Goal: Task Accomplishment & Management: Use online tool/utility

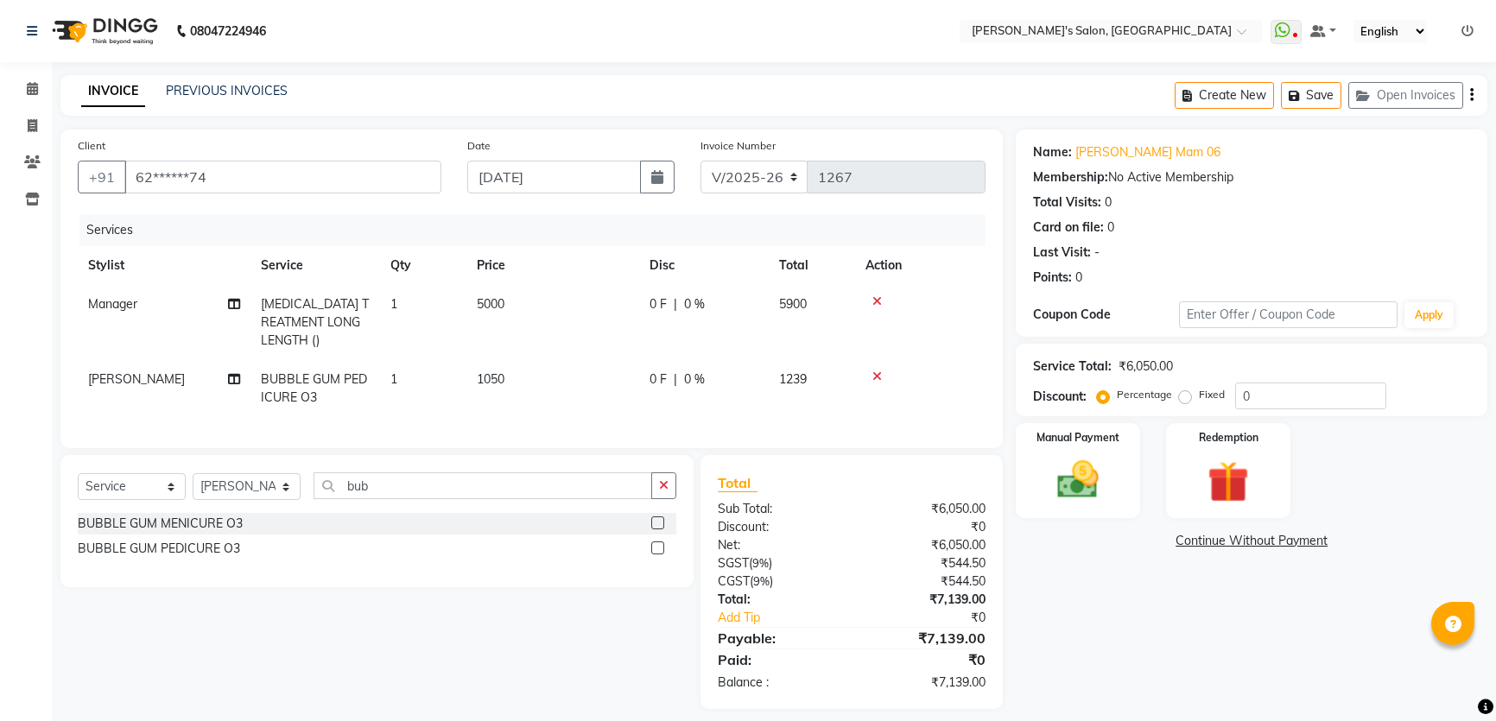
select select "7366"
select select "service"
select select "85546"
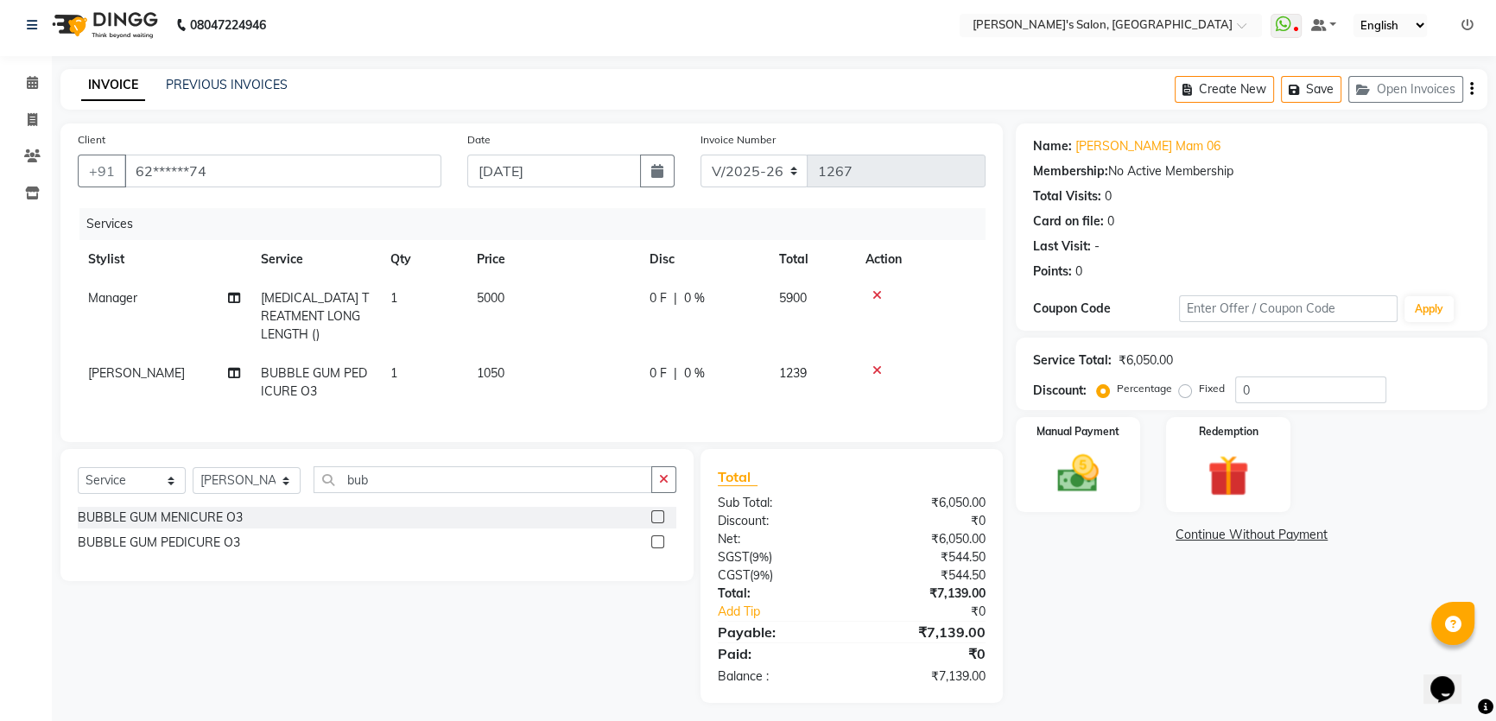
scroll to position [8, 0]
click at [1310, 86] on button "Save" at bounding box center [1311, 87] width 60 height 27
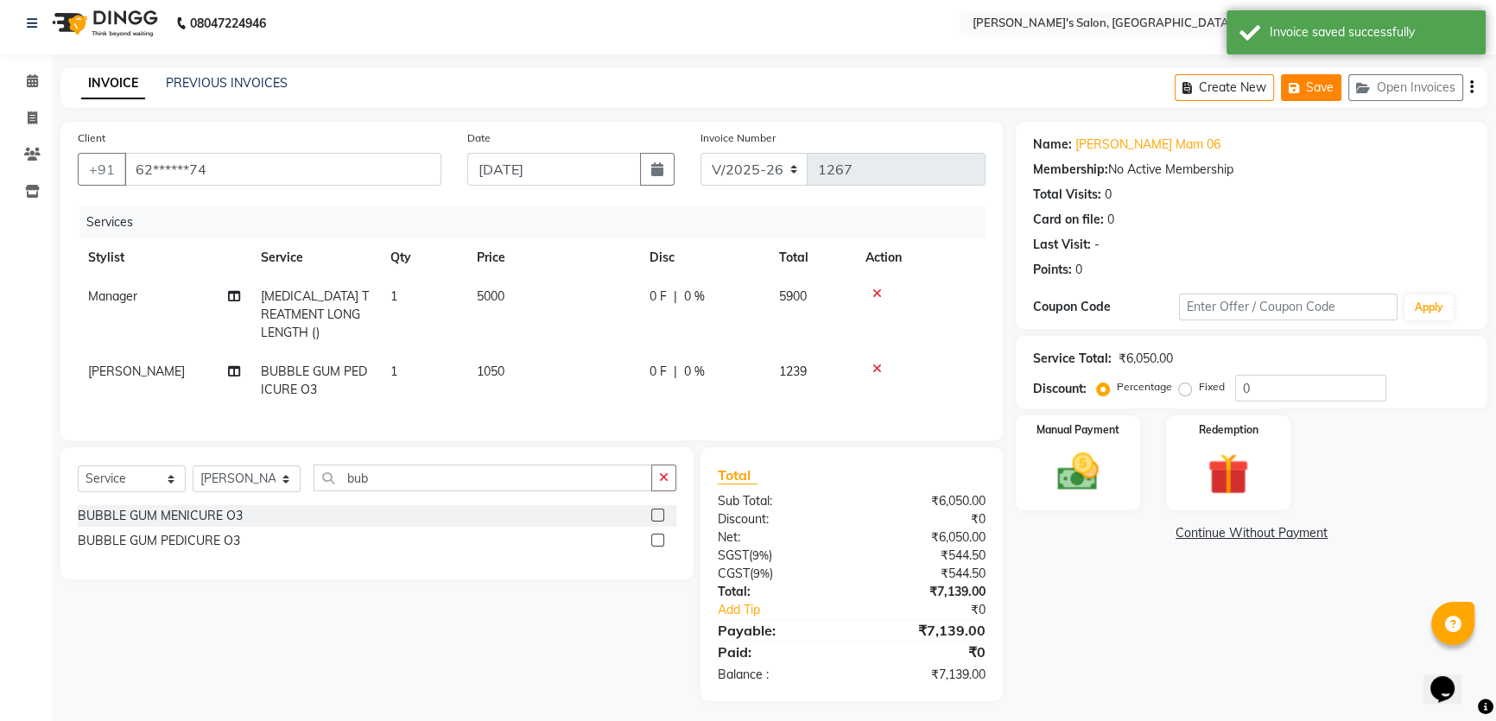
click at [1303, 84] on icon "button" at bounding box center [1296, 88] width 17 height 12
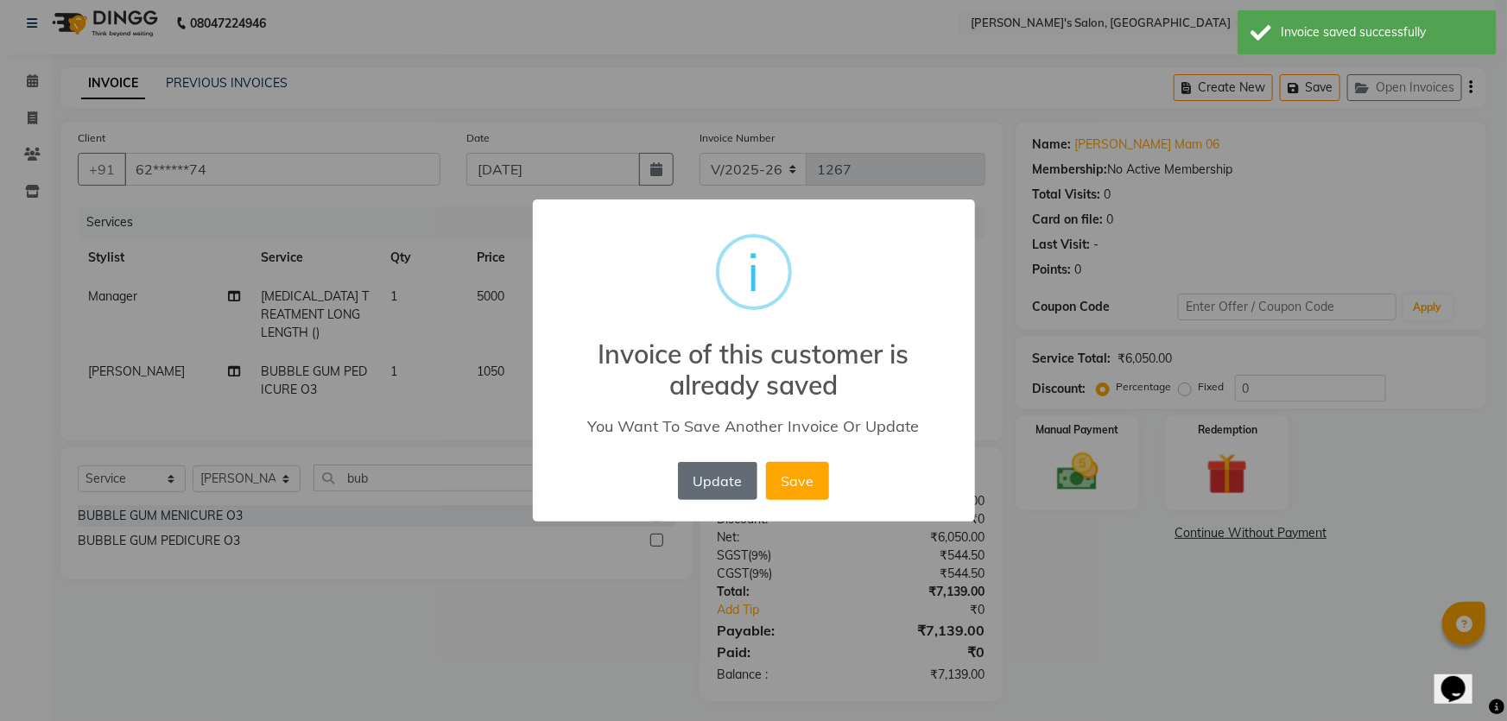
click at [705, 484] on button "Update" at bounding box center [717, 481] width 79 height 38
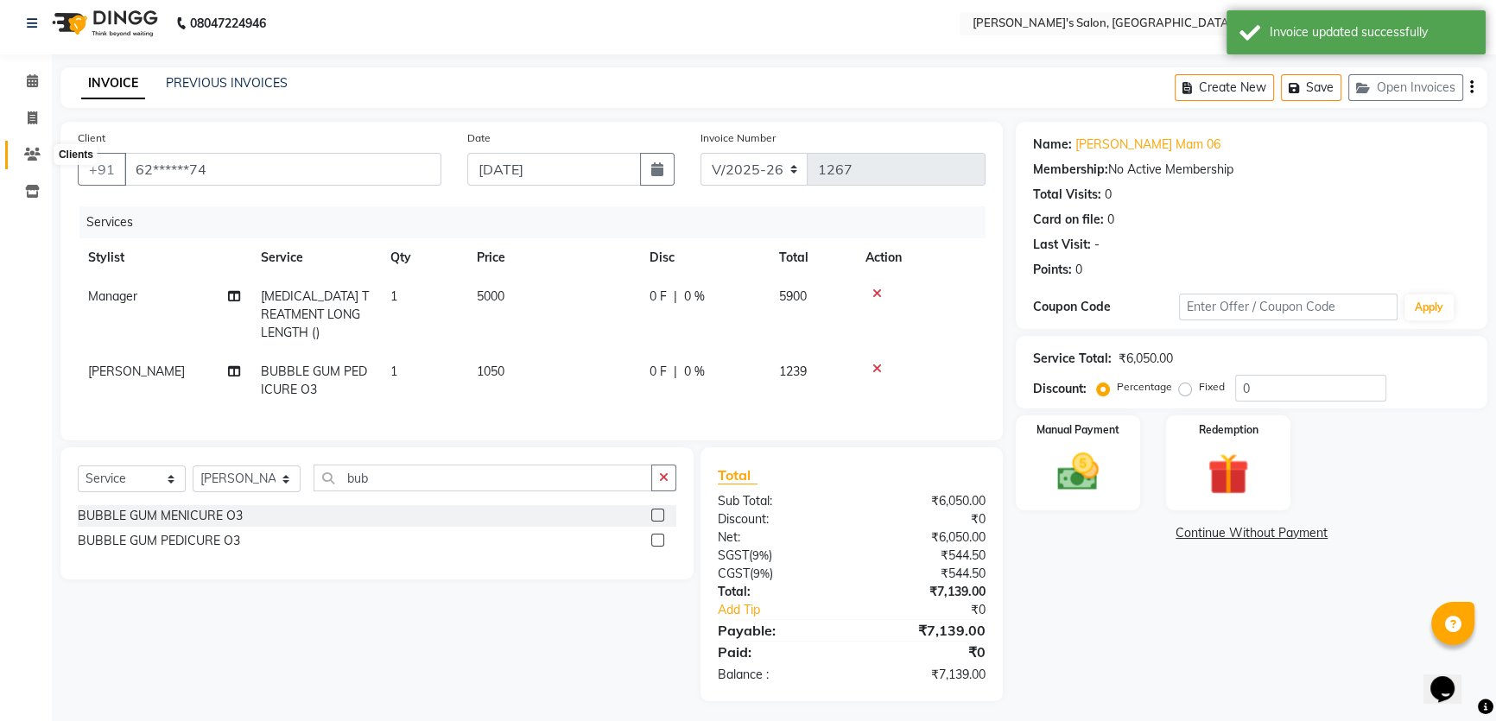
click at [36, 152] on icon at bounding box center [32, 154] width 16 height 13
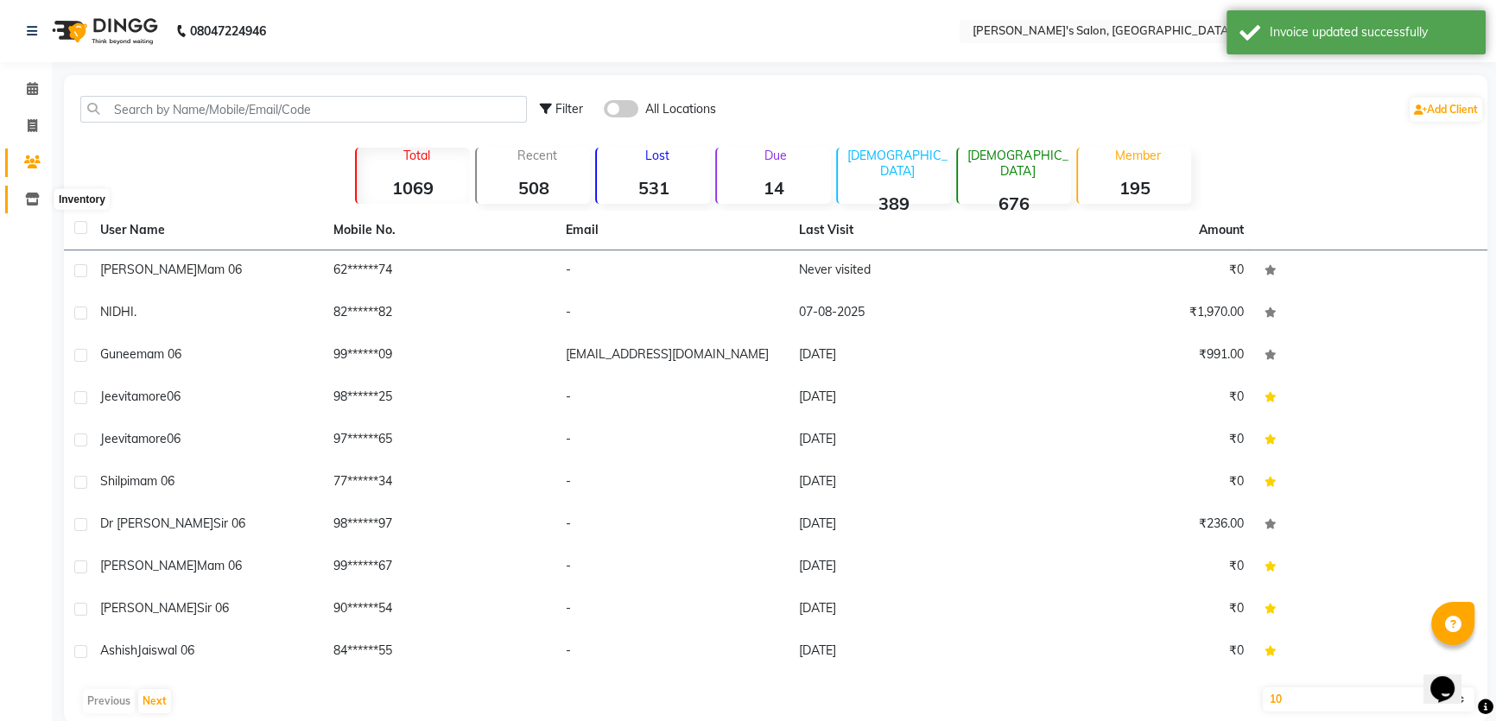
click at [31, 205] on icon at bounding box center [32, 199] width 15 height 13
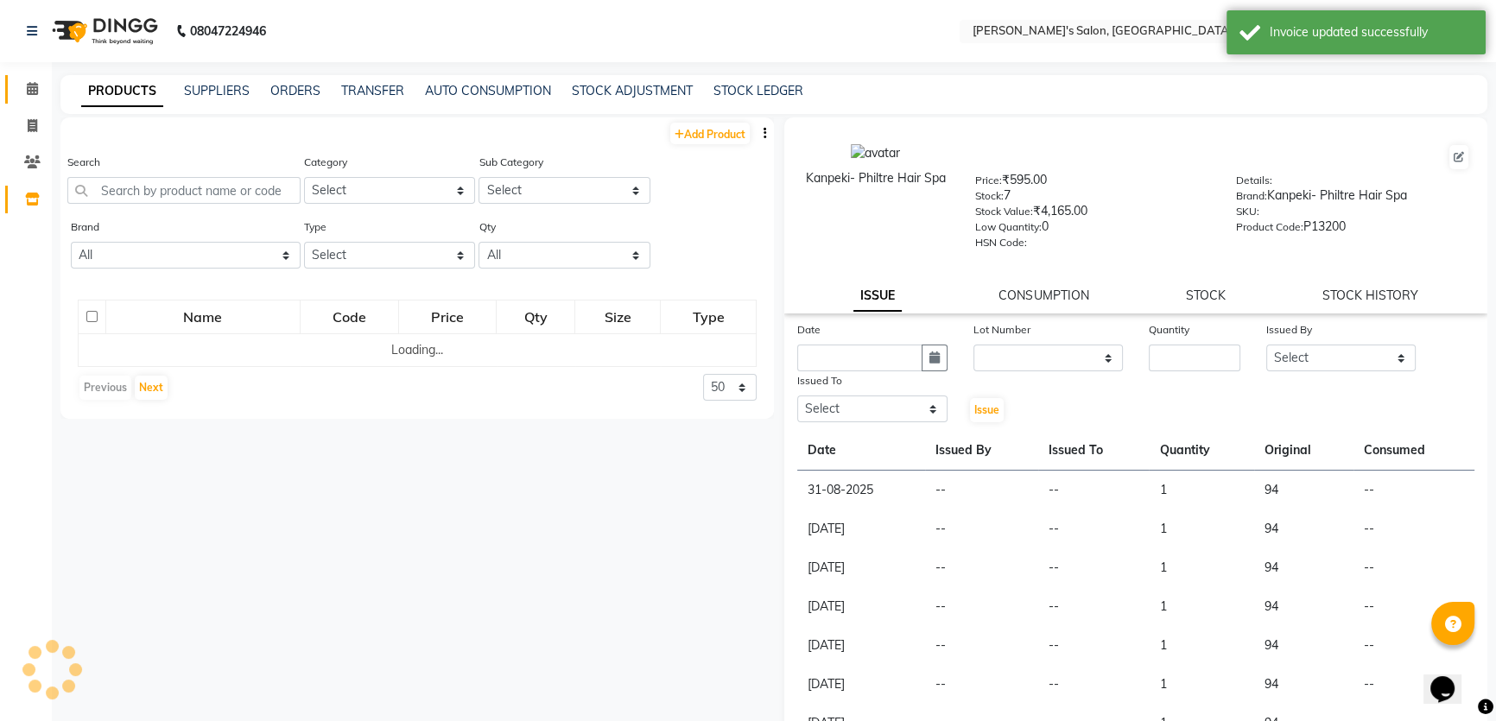
click at [31, 80] on span at bounding box center [32, 89] width 30 height 20
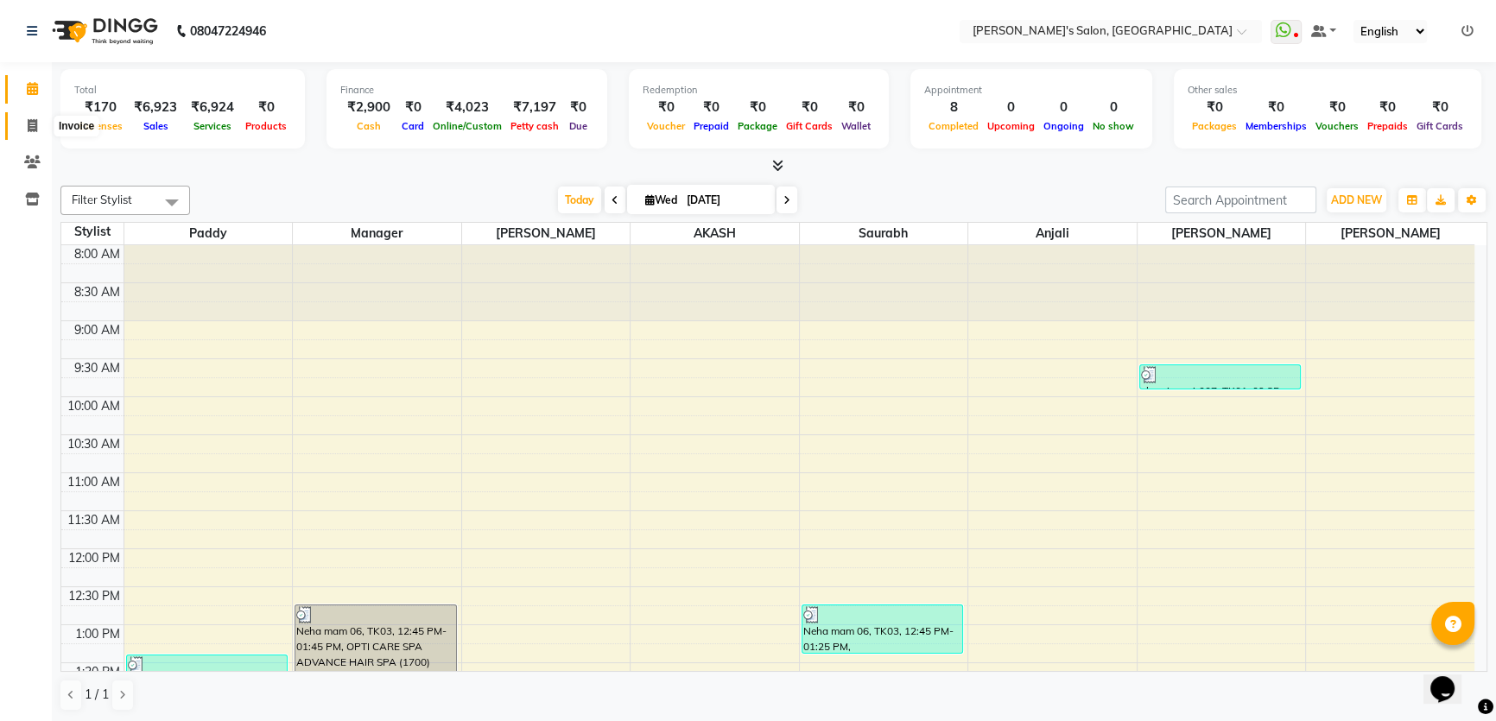
click at [35, 123] on icon at bounding box center [32, 125] width 9 height 13
select select "service"
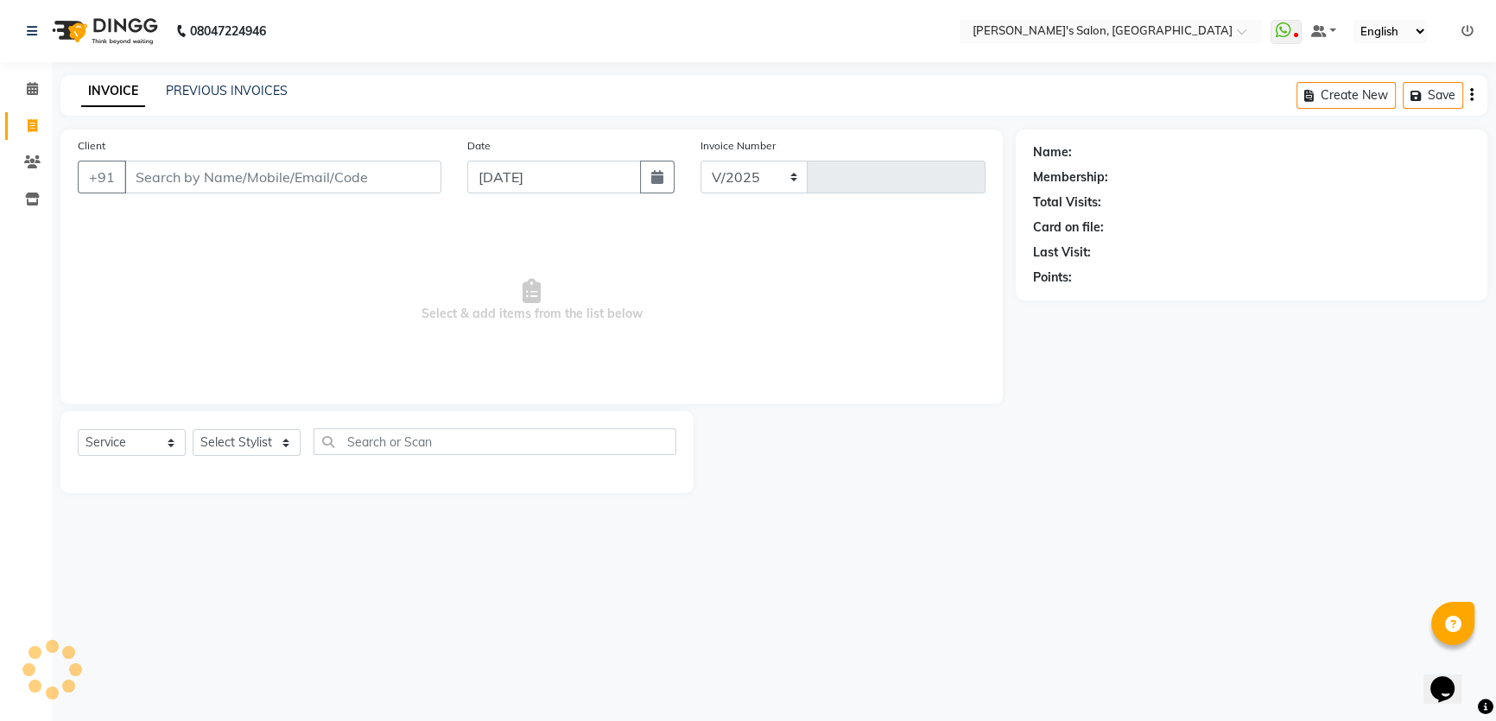
select select "7366"
type input "1267"
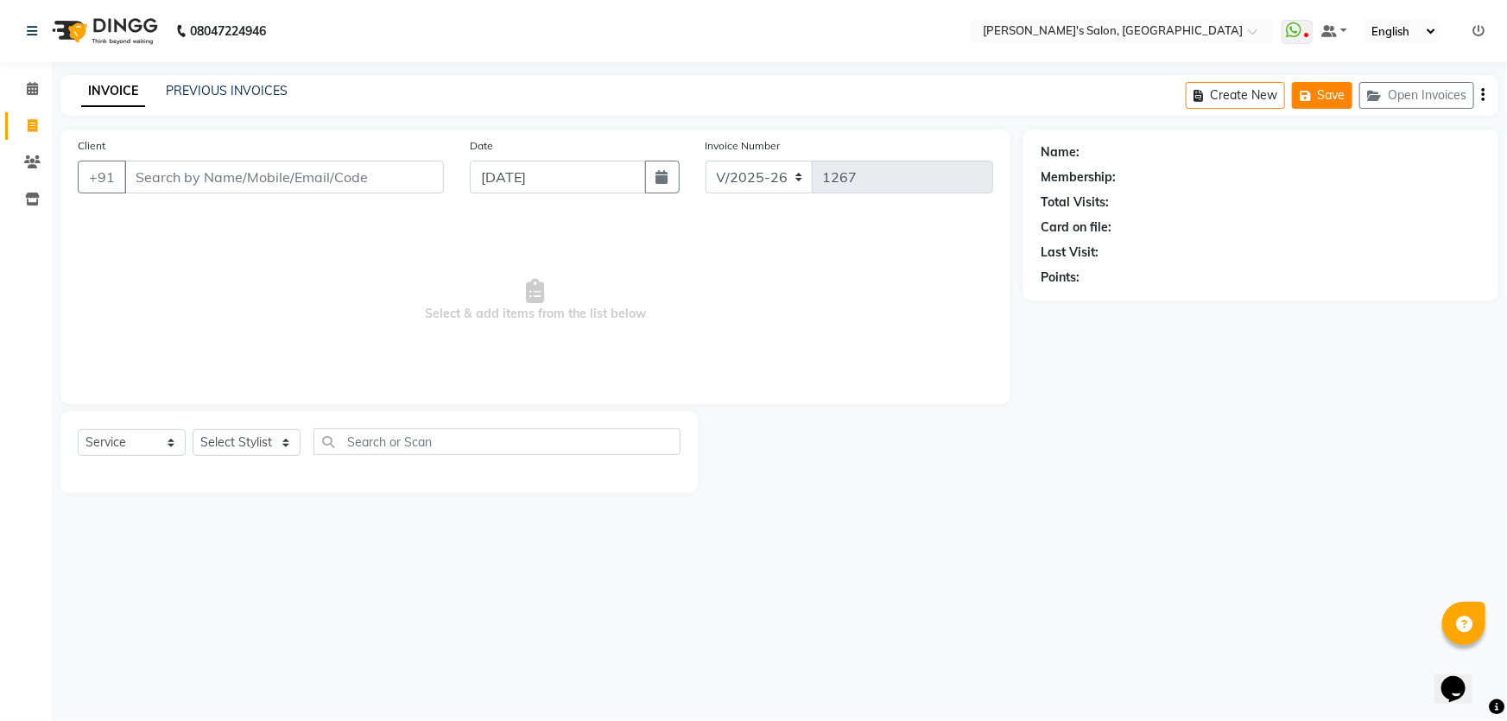
click at [1333, 89] on button "Save" at bounding box center [1322, 95] width 60 height 27
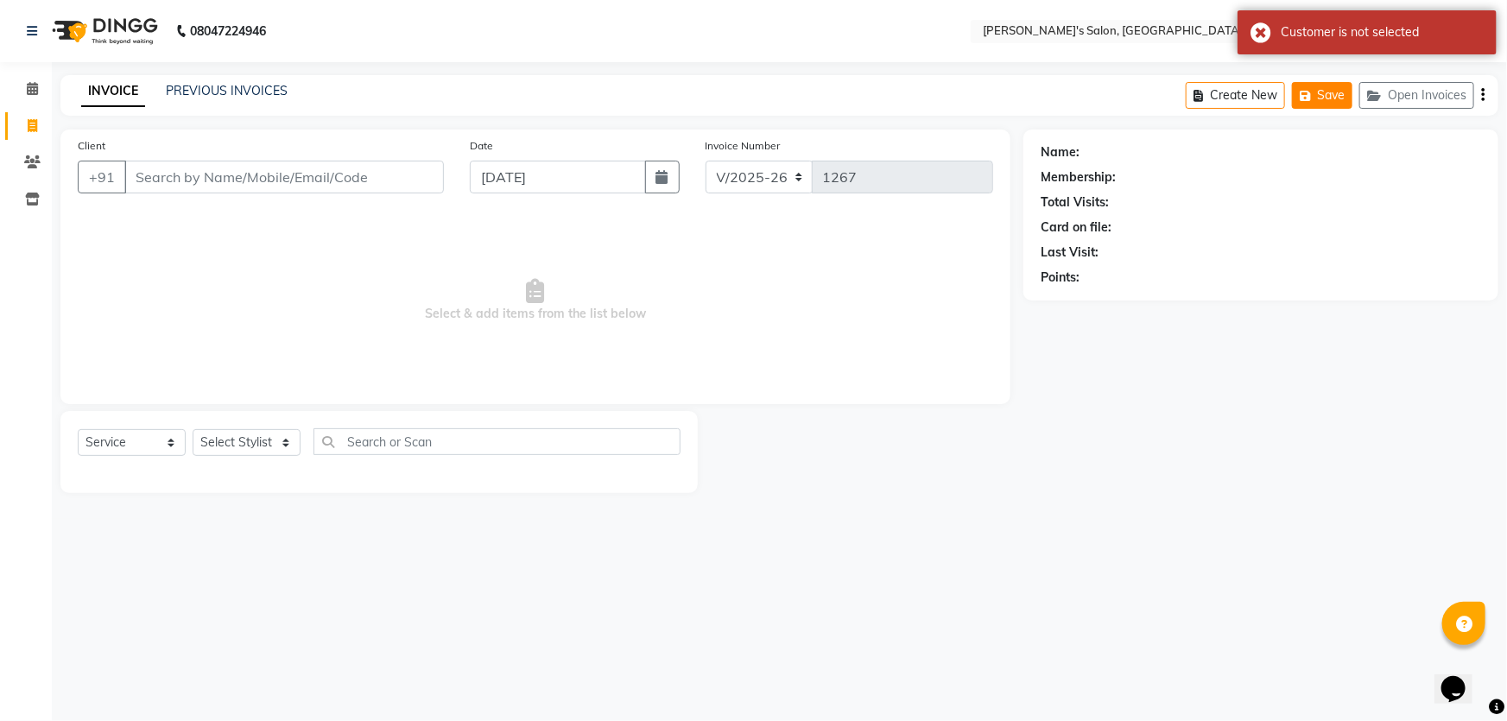
click at [1310, 92] on icon "button" at bounding box center [1308, 96] width 17 height 12
click at [1235, 104] on div "Create New Save Open Invoices" at bounding box center [1342, 95] width 313 height 41
click at [1235, 102] on button "Create New" at bounding box center [1235, 95] width 99 height 27
select select "7366"
select select "service"
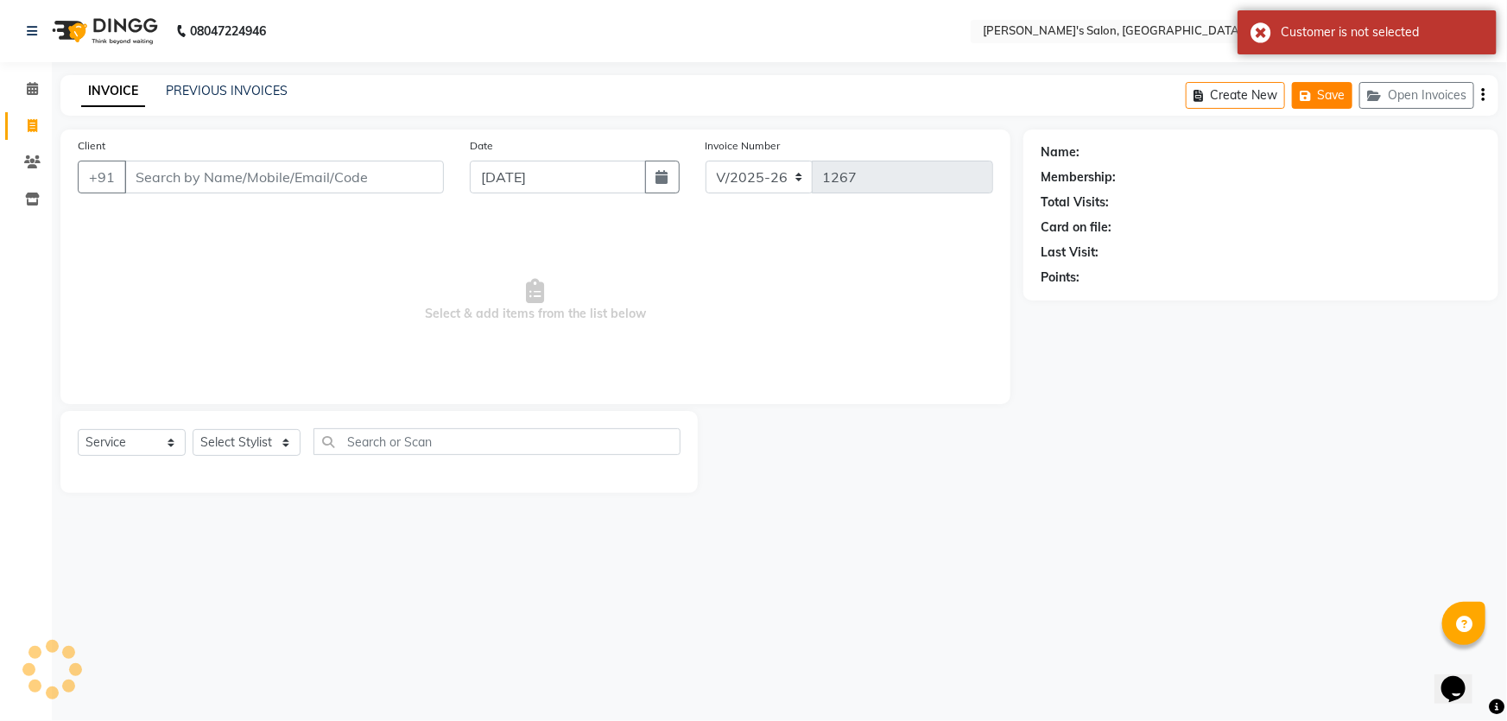
click at [1318, 98] on button "Save" at bounding box center [1322, 95] width 60 height 27
